Goal: Transaction & Acquisition: Purchase product/service

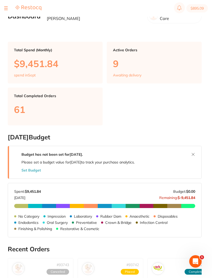
click at [6, 8] on button at bounding box center [6, 8] width 4 height 1
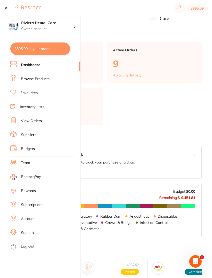
click at [28, 107] on link "Inventory Lists" at bounding box center [32, 106] width 24 height 5
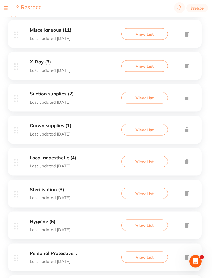
scroll to position [517, 0]
click at [141, 219] on button "View List" at bounding box center [144, 224] width 47 height 11
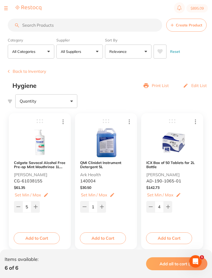
click at [21, 71] on button "Back to Inventory" at bounding box center [27, 71] width 39 height 5
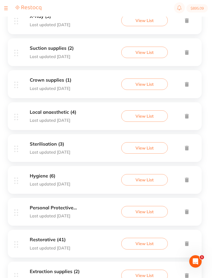
scroll to position [566, 0]
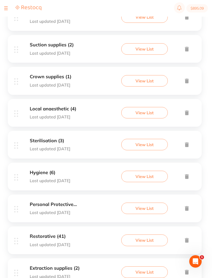
click at [149, 202] on button "View List" at bounding box center [144, 207] width 47 height 11
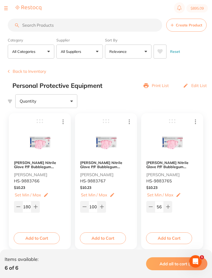
click at [23, 70] on button "Back to Inventory" at bounding box center [27, 71] width 39 height 5
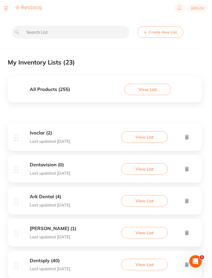
click at [35, 30] on input "text" at bounding box center [71, 32] width 118 height 13
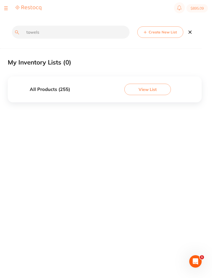
click at [197, 142] on div "towels Create New List My Inventory Lists ( 0 ) All Products ( 255 ) View List ✕" at bounding box center [110, 130] width 204 height 261
click at [45, 33] on input "towels" at bounding box center [71, 32] width 118 height 13
type input "t"
type input "low lint towels"
click at [141, 90] on button "View List" at bounding box center [147, 89] width 47 height 11
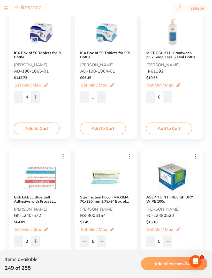
click at [180, 175] on img at bounding box center [172, 177] width 31 height 32
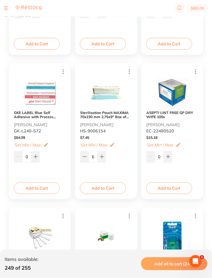
scroll to position [1901, 0]
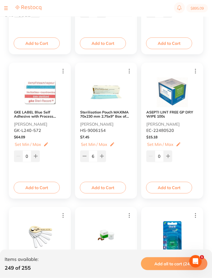
click at [166, 184] on button "Add to Cart" at bounding box center [169, 187] width 46 height 11
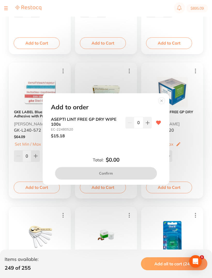
scroll to position [0, 0]
click at [147, 128] on button at bounding box center [147, 122] width 9 height 11
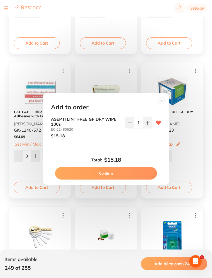
click at [147, 125] on icon at bounding box center [148, 123] width 4 height 4
click at [147, 128] on button at bounding box center [147, 122] width 9 height 11
click at [148, 124] on icon at bounding box center [147, 122] width 3 height 3
click at [147, 125] on icon at bounding box center [148, 123] width 4 height 4
click at [147, 128] on button at bounding box center [147, 122] width 9 height 11
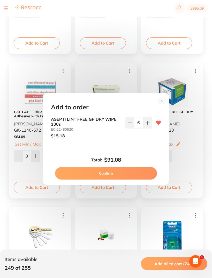
click at [147, 128] on button at bounding box center [147, 122] width 9 height 11
click at [147, 125] on icon at bounding box center [148, 123] width 4 height 4
click at [150, 128] on button at bounding box center [147, 122] width 9 height 11
click at [147, 128] on button at bounding box center [147, 122] width 9 height 11
click at [147, 124] on icon at bounding box center [147, 122] width 3 height 3
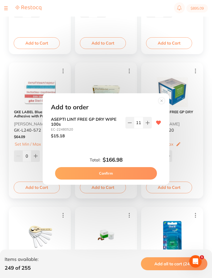
click at [148, 125] on icon at bounding box center [148, 123] width 4 height 4
click at [148, 128] on button at bounding box center [147, 122] width 9 height 11
click at [149, 125] on icon at bounding box center [148, 123] width 4 height 4
click at [147, 127] on button at bounding box center [147, 122] width 9 height 11
type input "15"
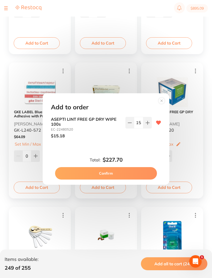
click at [106, 178] on button "Confirm" at bounding box center [106, 173] width 102 height 12
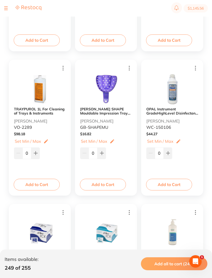
scroll to position [1610, 0]
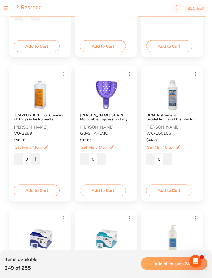
click at [197, 5] on button "$1,145.56" at bounding box center [196, 8] width 24 height 8
checkbox input "true"
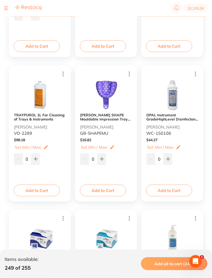
checkbox input "true"
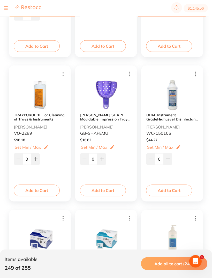
checkbox input "true"
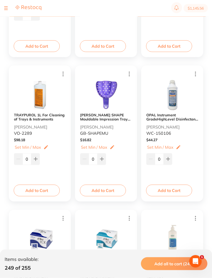
checkbox input "true"
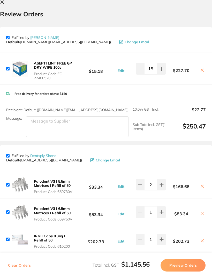
scroll to position [0, 0]
click at [9, 154] on input "checkbox" at bounding box center [7, 155] width 3 height 3
checkbox input "false"
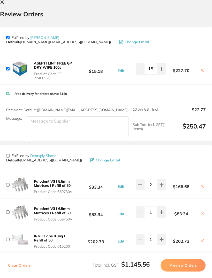
checkbox input "false"
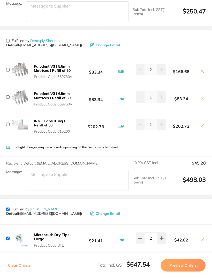
scroll to position [117, 0]
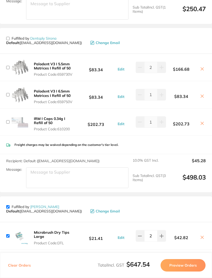
click at [8, 205] on input "checkbox" at bounding box center [7, 206] width 3 height 3
checkbox input "false"
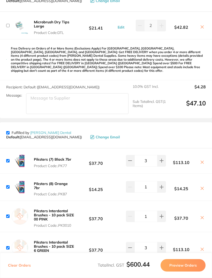
scroll to position [334, 0]
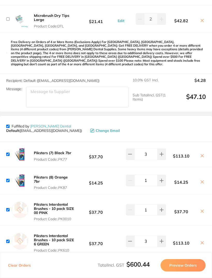
click at [9, 124] on input "checkbox" at bounding box center [7, 125] width 3 height 3
checkbox input "false"
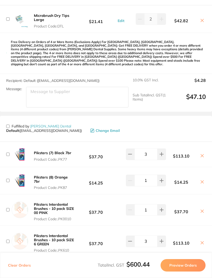
checkbox input "false"
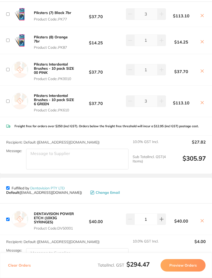
scroll to position [475, 0]
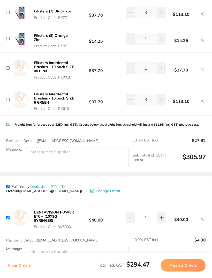
click at [9, 184] on input "checkbox" at bounding box center [7, 185] width 3 height 3
checkbox input "false"
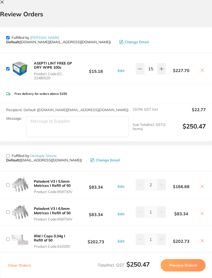
scroll to position [0, 0]
click at [182, 274] on div "Clear Orders Total Incl. GST $250.47 Preview Orders" at bounding box center [106, 264] width 212 height 25
click at [184, 271] on button "Preview Orders" at bounding box center [183, 265] width 45 height 12
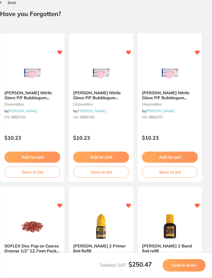
click at [183, 274] on div "Total Incl. GST $250.47 Confirm Order" at bounding box center [106, 264] width 212 height 25
click at [186, 271] on button "Confirm Order" at bounding box center [184, 265] width 43 height 12
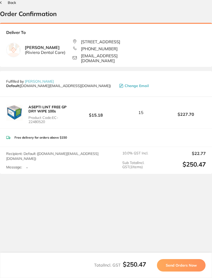
click at [179, 271] on button "Send Orders Now" at bounding box center [181, 265] width 49 height 12
